Goal: Use online tool/utility: Utilize a website feature to perform a specific function

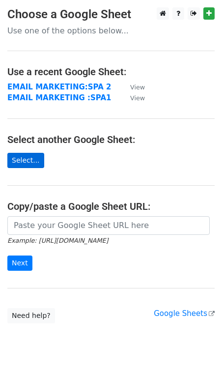
click at [29, 163] on link "Select..." at bounding box center [25, 160] width 37 height 15
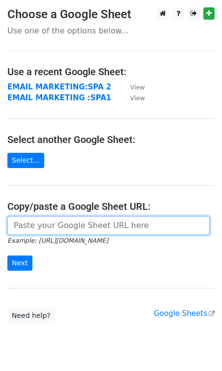
click at [81, 228] on input "url" at bounding box center [108, 225] width 202 height 19
paste input "[URL][DOMAIN_NAME]"
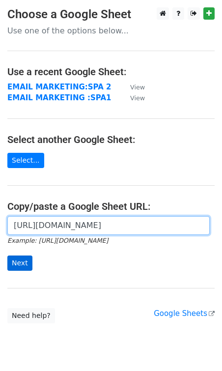
type input "https://docs.google.com/spreadsheets/d/183K_7lBNkP_WXj11UvKeWpwW15UCqyjyaQWNqAV…"
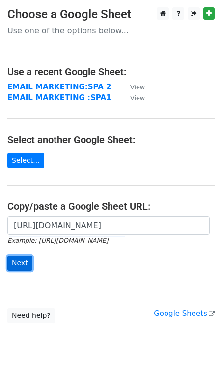
click at [17, 264] on input "Next" at bounding box center [19, 262] width 25 height 15
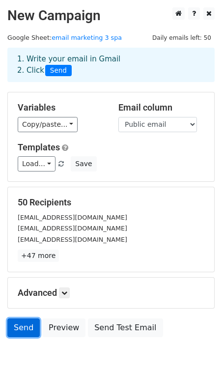
click at [30, 330] on link "Send" at bounding box center [23, 327] width 32 height 19
